Goal: Task Accomplishment & Management: Manage account settings

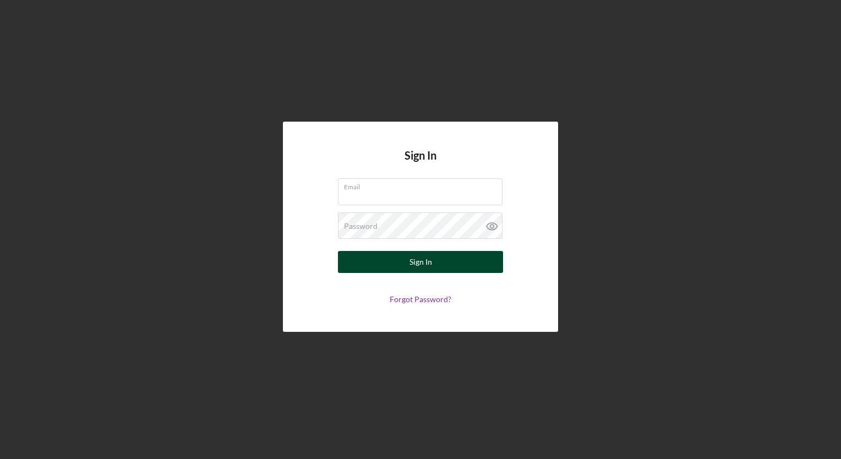
type input "[EMAIL_ADDRESS][DOMAIN_NAME]"
click at [355, 269] on button "Sign In" at bounding box center [420, 262] width 165 height 22
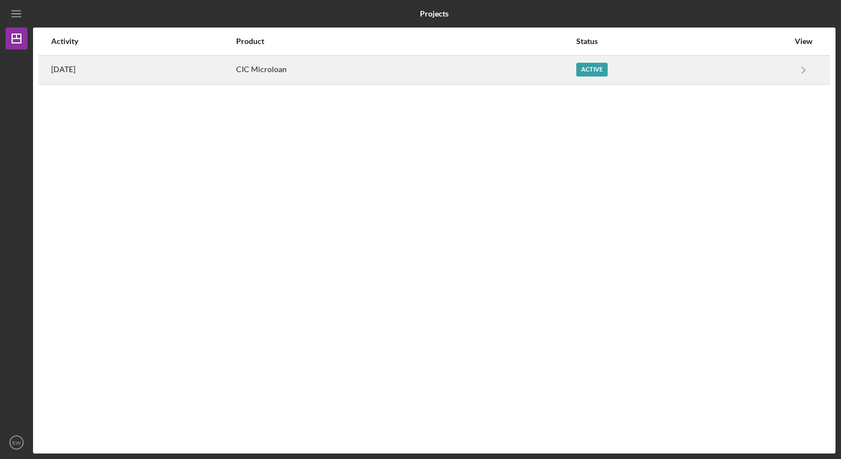
click at [378, 81] on div "CIC Microloan" at bounding box center [405, 70] width 339 height 28
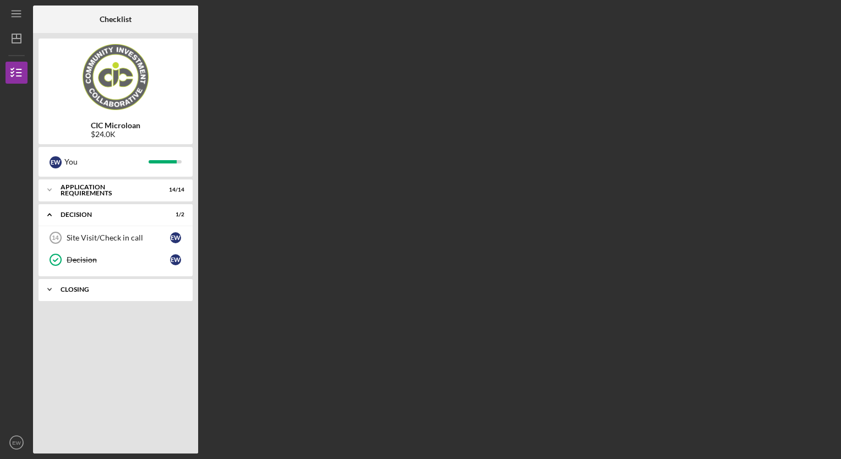
click at [116, 286] on div "CLOSING" at bounding box center [120, 289] width 118 height 7
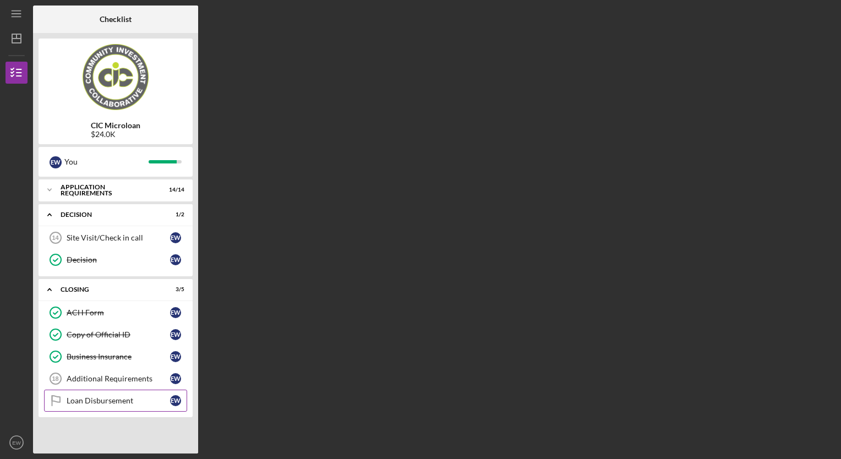
click at [99, 397] on div "Loan Disbursement" at bounding box center [118, 400] width 103 height 9
